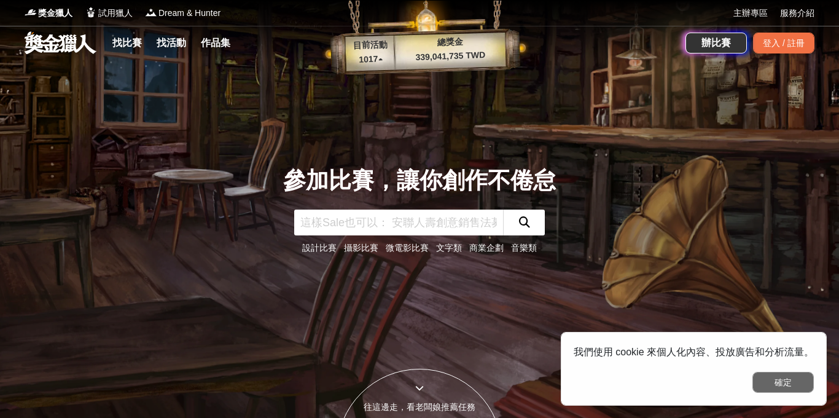
click at [786, 388] on button "確定" at bounding box center [782, 382] width 61 height 21
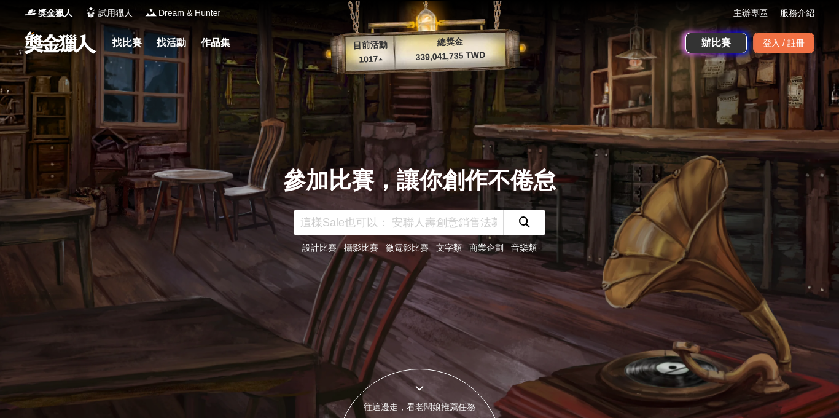
click at [459, 45] on p "總獎金" at bounding box center [449, 42] width 111 height 17
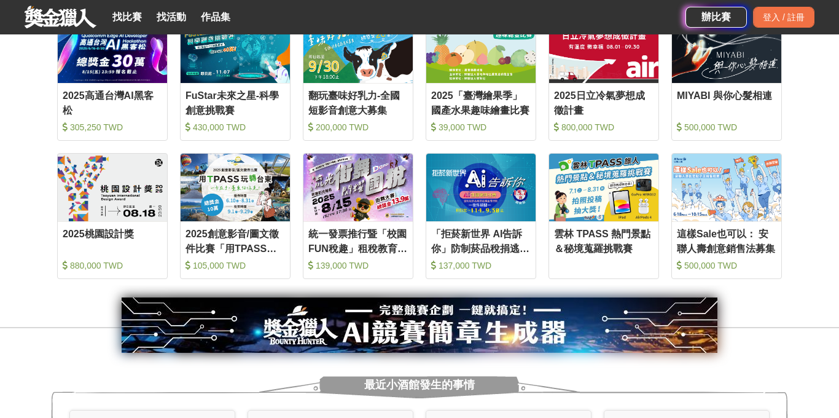
scroll to position [487, 0]
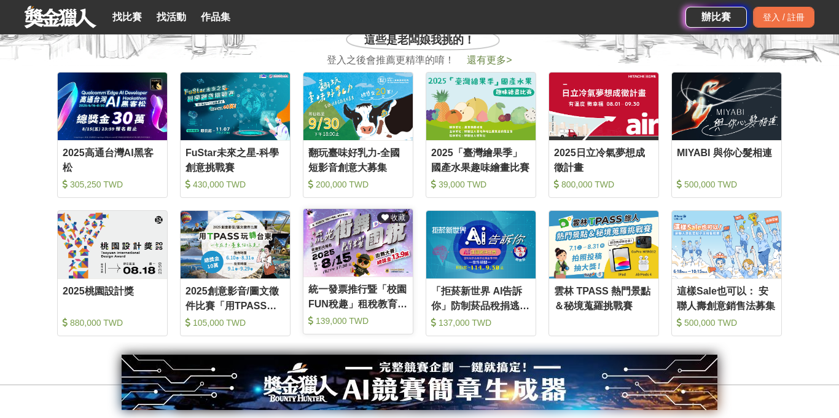
click at [369, 300] on div "統一發票推行暨「校園FUN稅趣」租稅教育及宣導活動之「流光街舞 閃耀國稅」 租稅教育及宣導活動" at bounding box center [358, 296] width 100 height 28
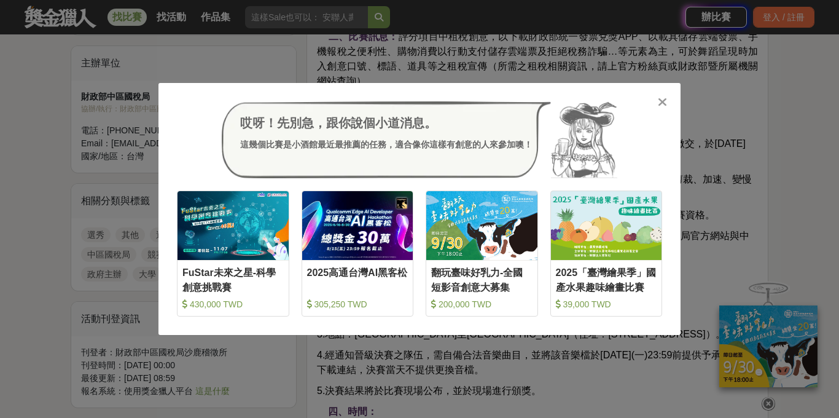
scroll to position [892, 0]
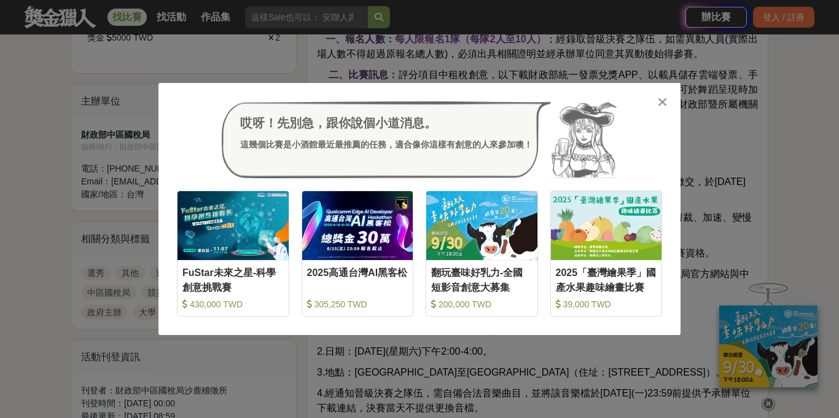
click at [663, 101] on icon at bounding box center [662, 102] width 9 height 12
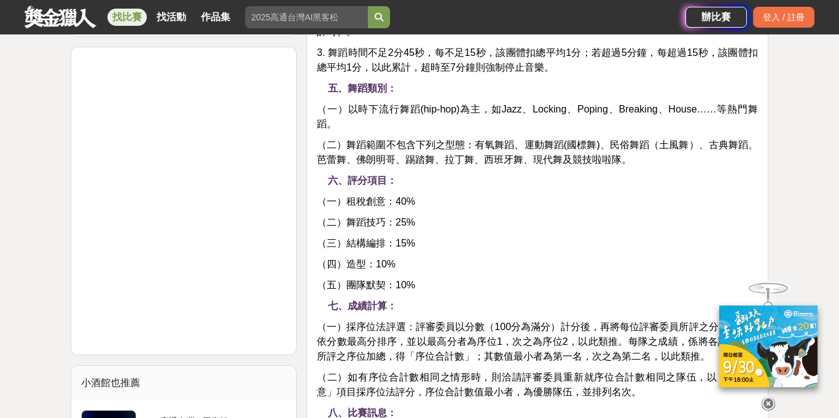
scroll to position [1330, 0]
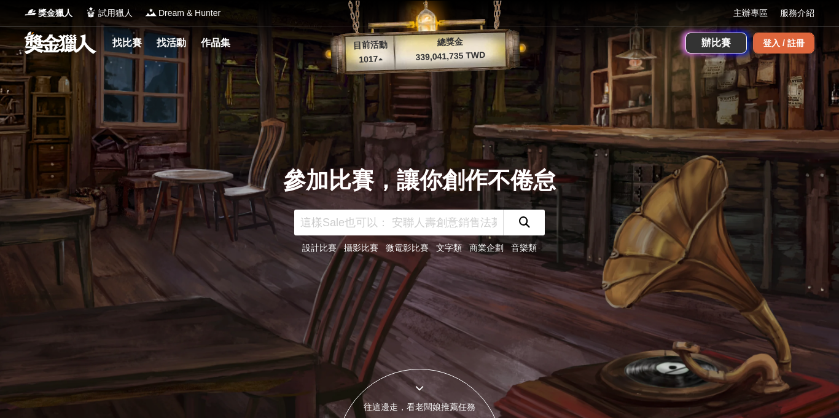
click at [786, 41] on div "登入 / 註冊" at bounding box center [783, 43] width 61 height 21
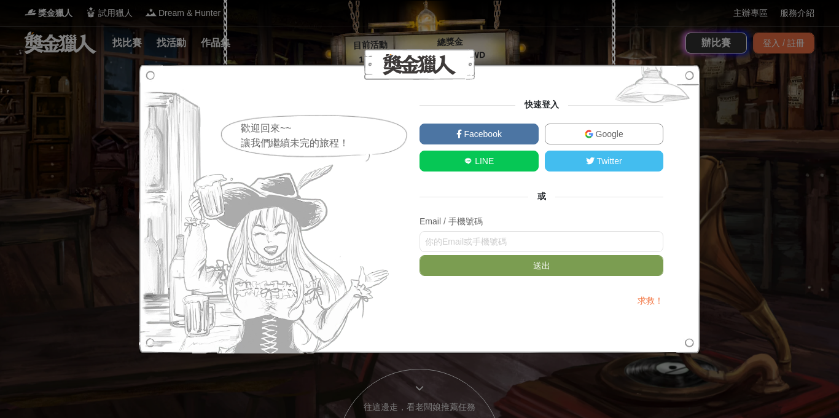
click at [511, 128] on link "Facebook" at bounding box center [479, 133] width 119 height 21
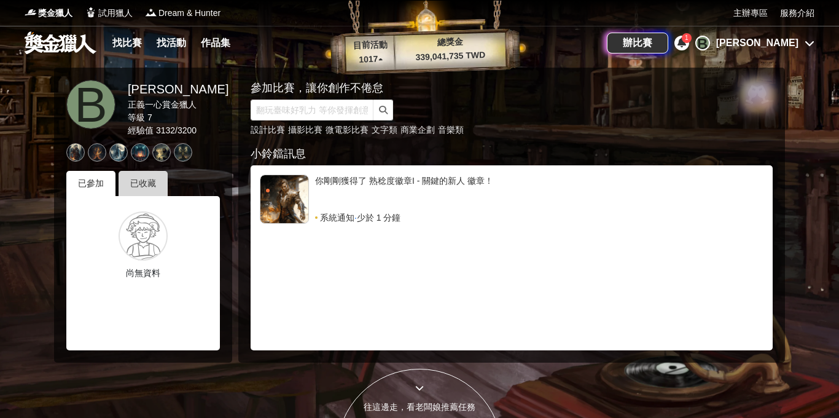
click at [152, 175] on div "已收藏" at bounding box center [143, 183] width 49 height 25
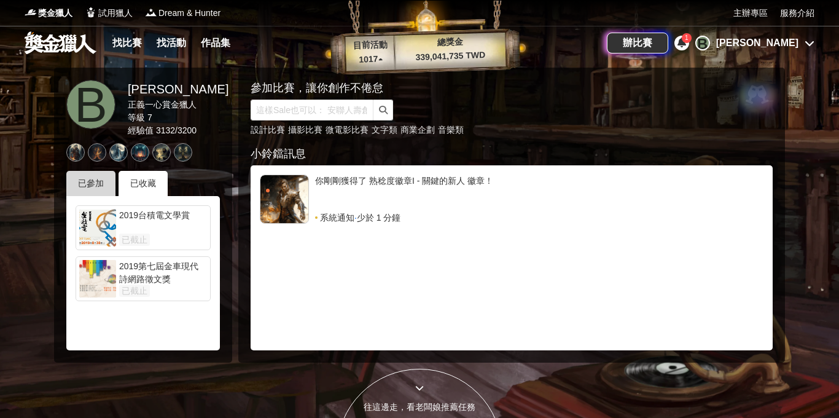
click at [99, 174] on div "已參加" at bounding box center [90, 183] width 49 height 25
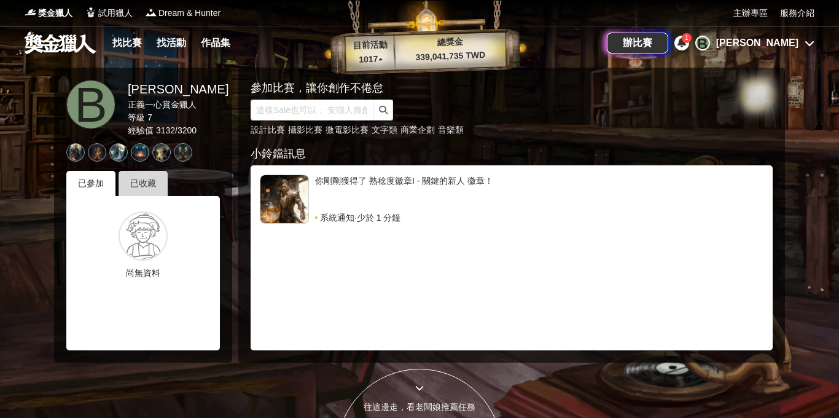
click at [150, 182] on div "已收藏" at bounding box center [143, 183] width 49 height 25
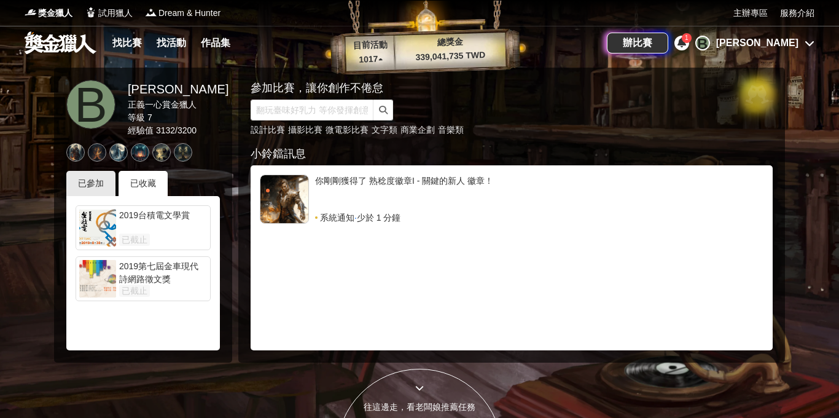
click at [77, 43] on link at bounding box center [60, 42] width 74 height 23
click at [140, 43] on link "找比賽" at bounding box center [126, 42] width 39 height 17
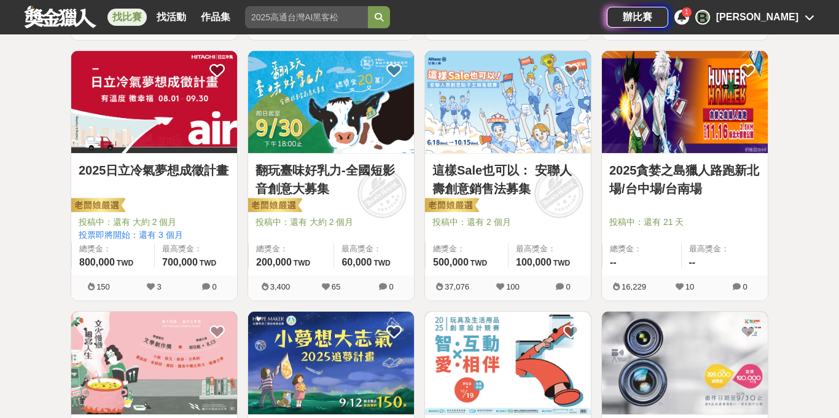
scroll to position [442, 0]
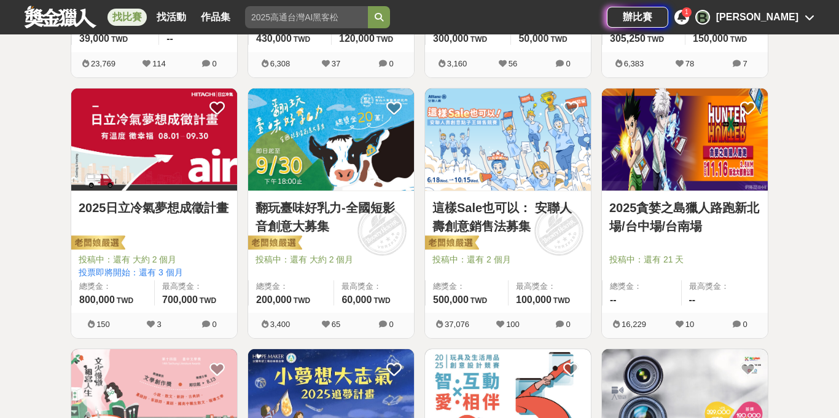
click at [689, 149] on img at bounding box center [685, 139] width 166 height 103
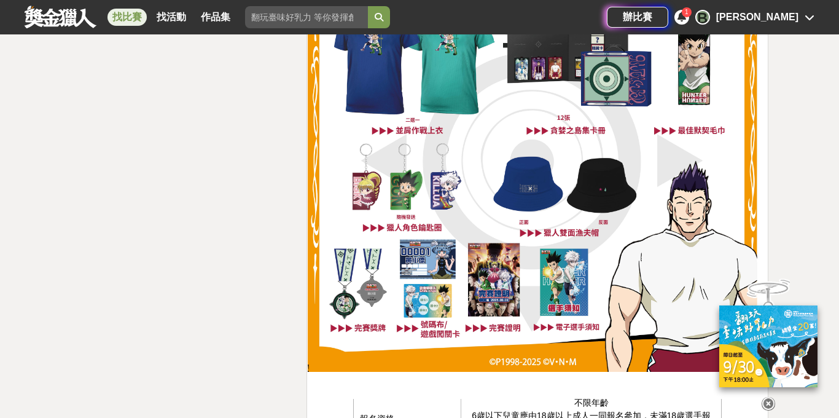
scroll to position [1868, 0]
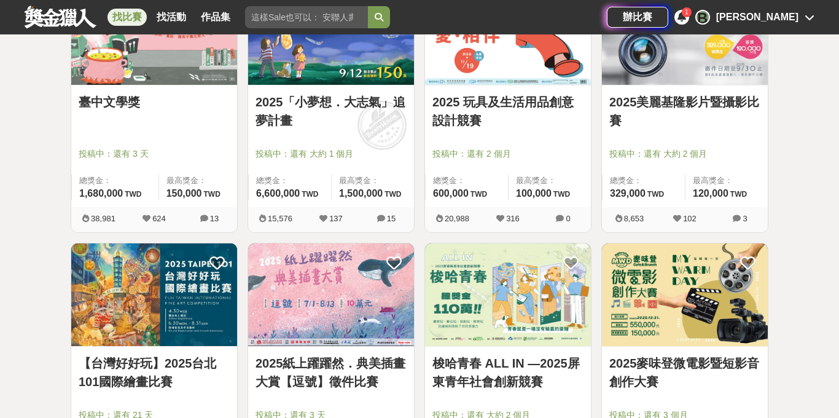
scroll to position [815, 0]
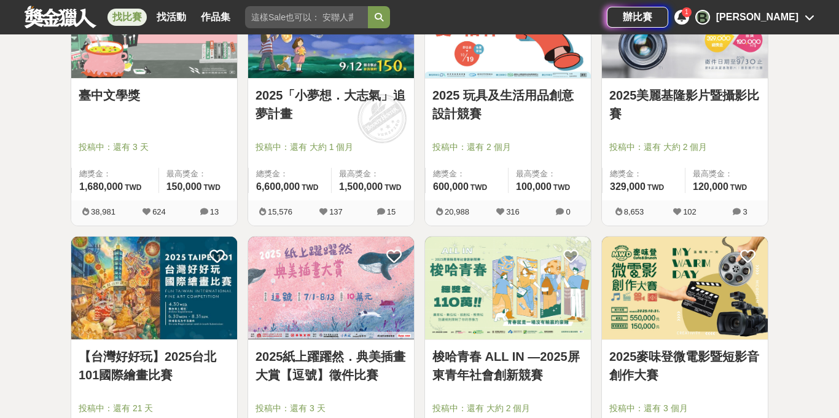
click at [590, 207] on span "0" at bounding box center [563, 211] width 55 height 13
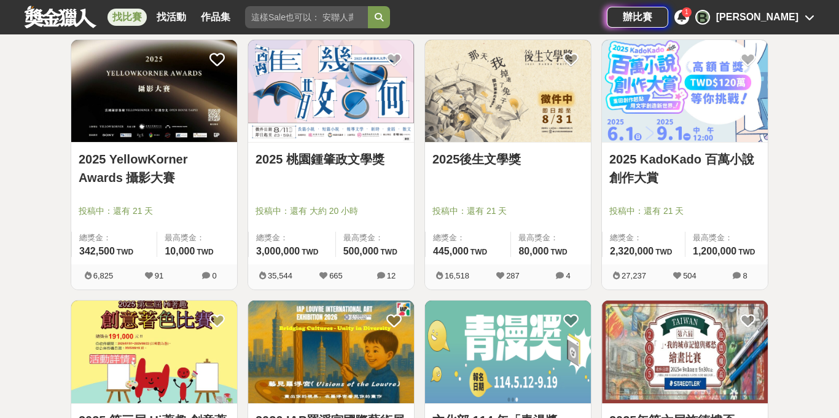
scroll to position [1265, 0]
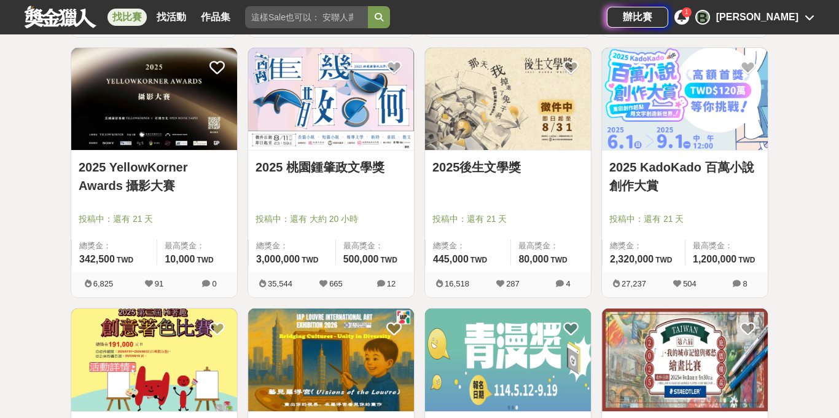
click at [504, 119] on img at bounding box center [508, 99] width 166 height 103
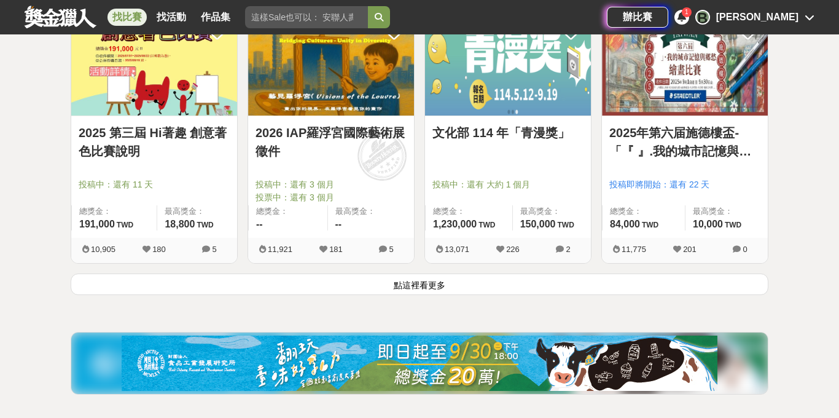
scroll to position [1557, 0]
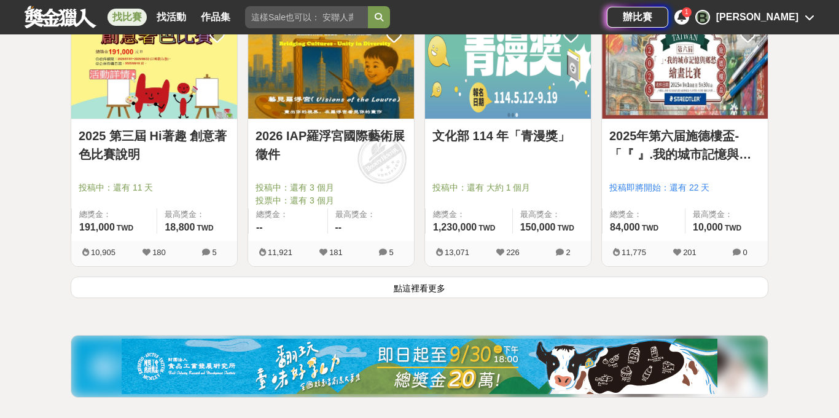
click at [372, 295] on button "點這裡看更多" at bounding box center [420, 286] width 698 height 21
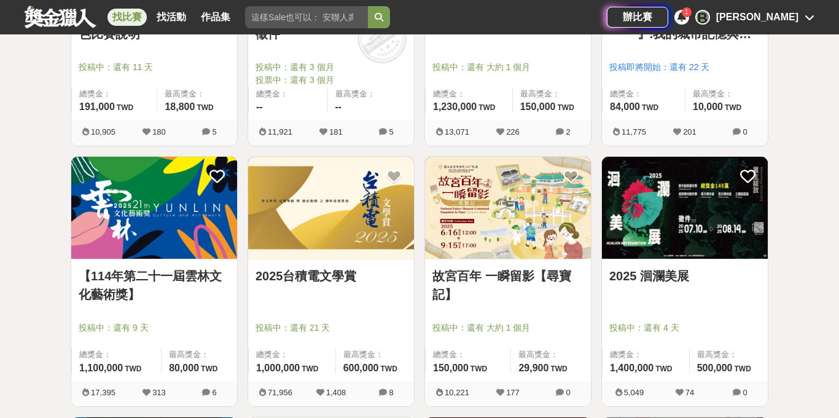
scroll to position [1689, 0]
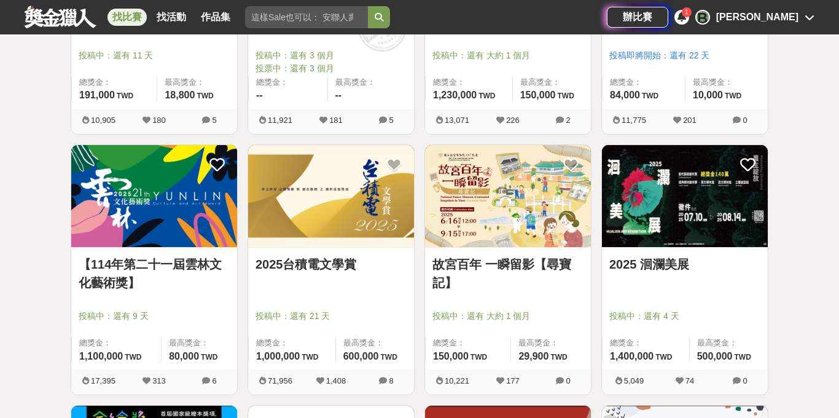
click at [363, 202] on img at bounding box center [331, 196] width 166 height 103
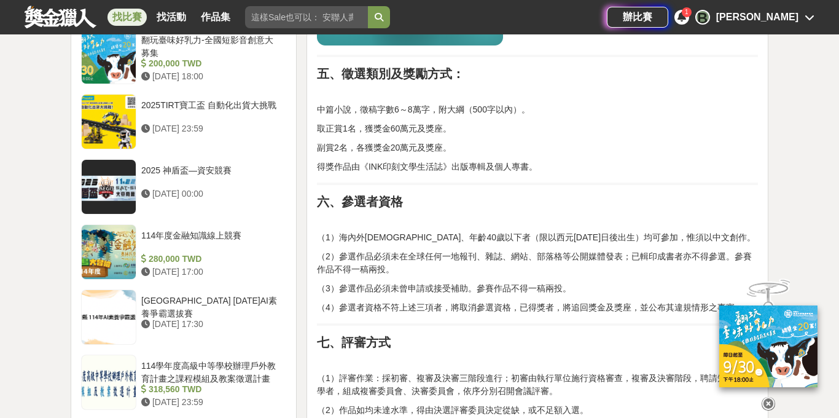
scroll to position [1113, 0]
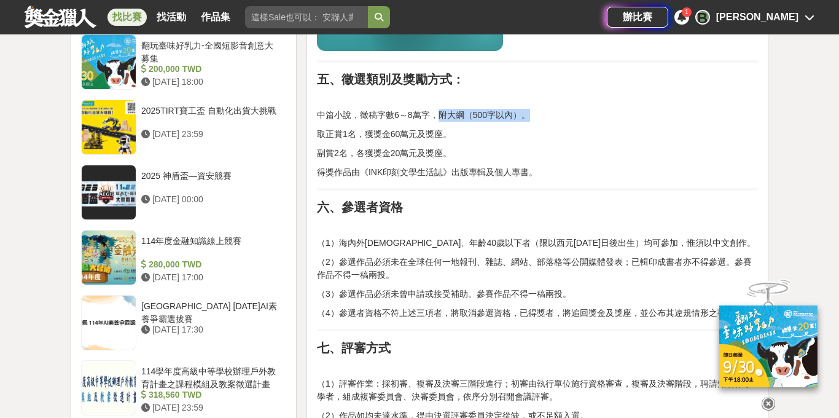
drag, startPoint x: 439, startPoint y: 110, endPoint x: 538, endPoint y: 117, distance: 99.8
click at [538, 117] on p "中篇小說，徵稿字數6～8萬字，附大綱（500字以內）。" at bounding box center [537, 115] width 441 height 13
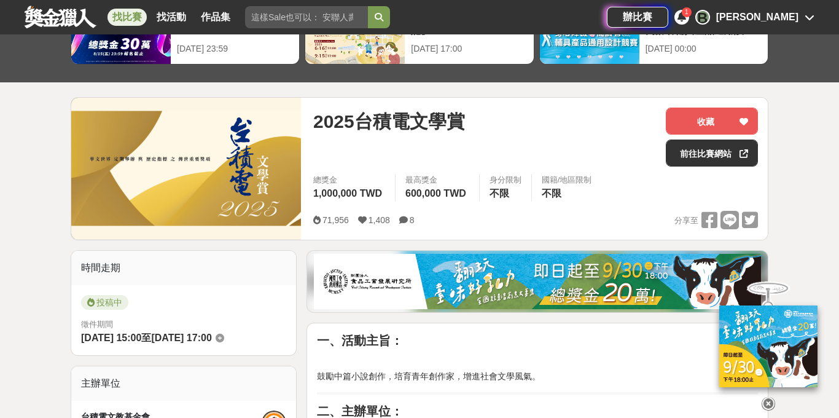
scroll to position [34, 0]
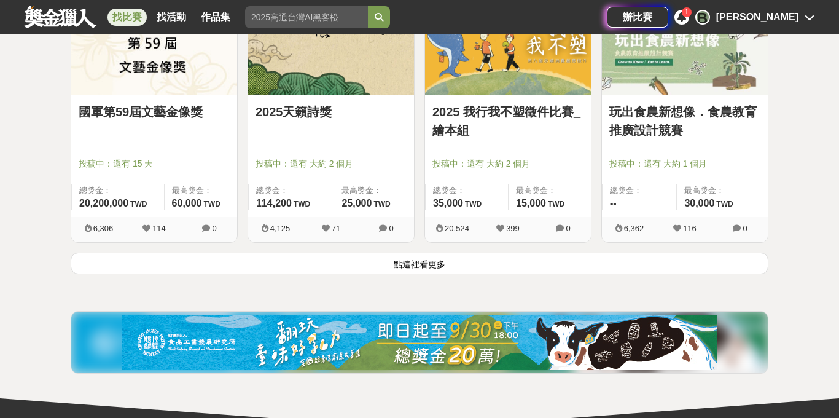
scroll to position [3158, 0]
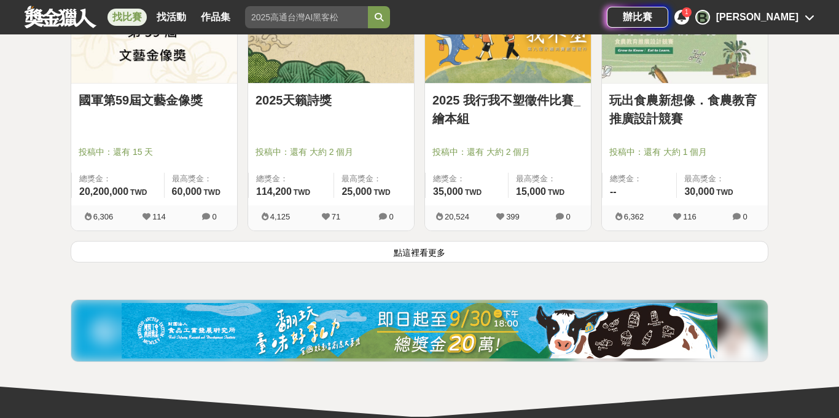
click at [428, 256] on button "點這裡看更多" at bounding box center [420, 251] width 698 height 21
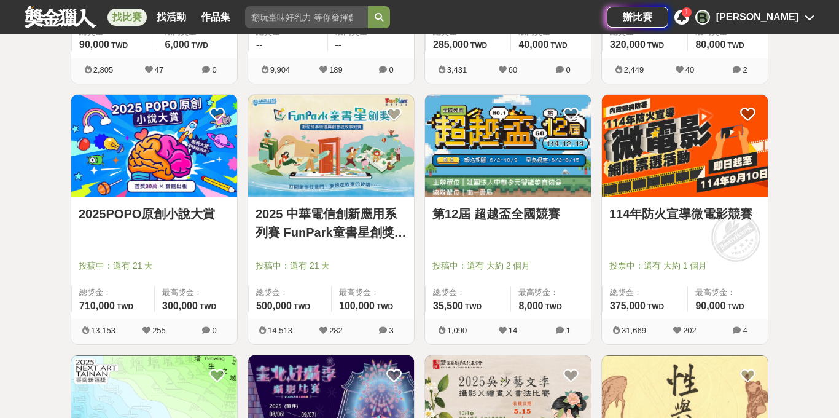
scroll to position [4081, 0]
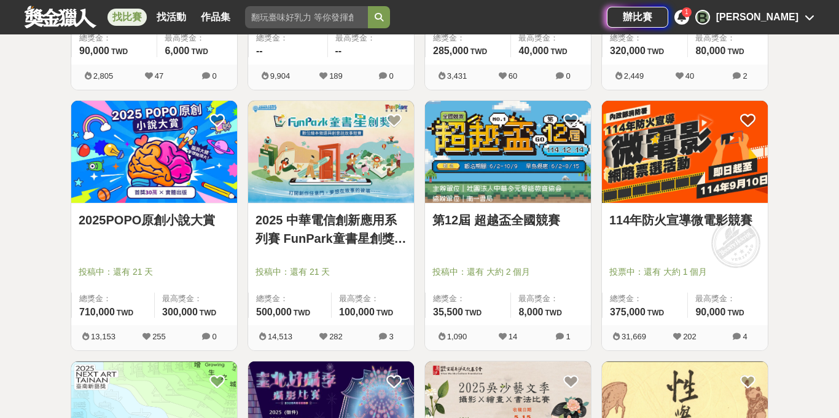
click at [517, 174] on img at bounding box center [508, 152] width 166 height 103
